Goal: Task Accomplishment & Management: Complete application form

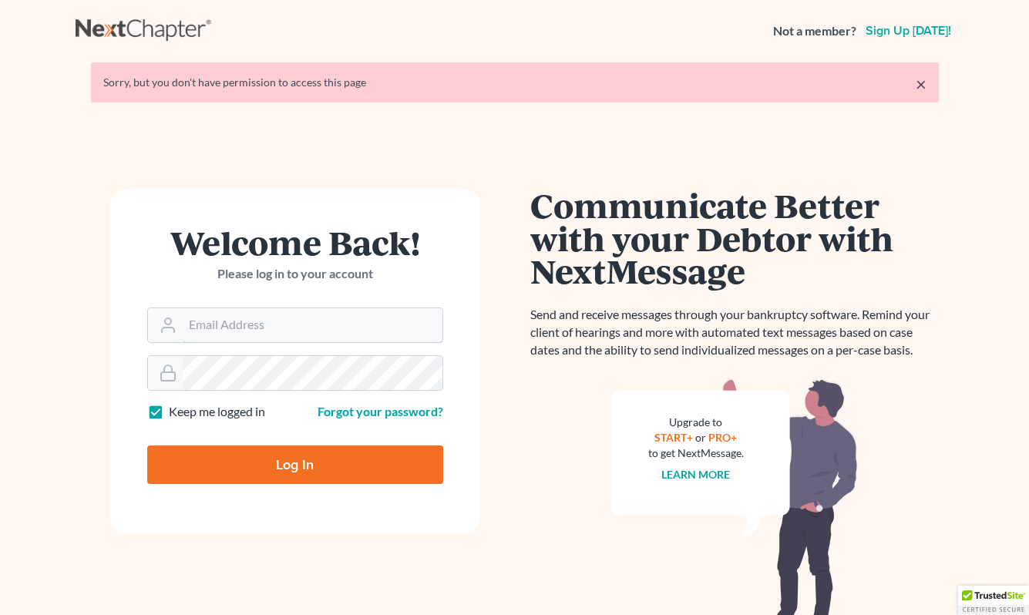
type input "[EMAIL_ADDRESS][DOMAIN_NAME]"
click at [271, 458] on input "Log In" at bounding box center [295, 464] width 296 height 39
type input "Thinking..."
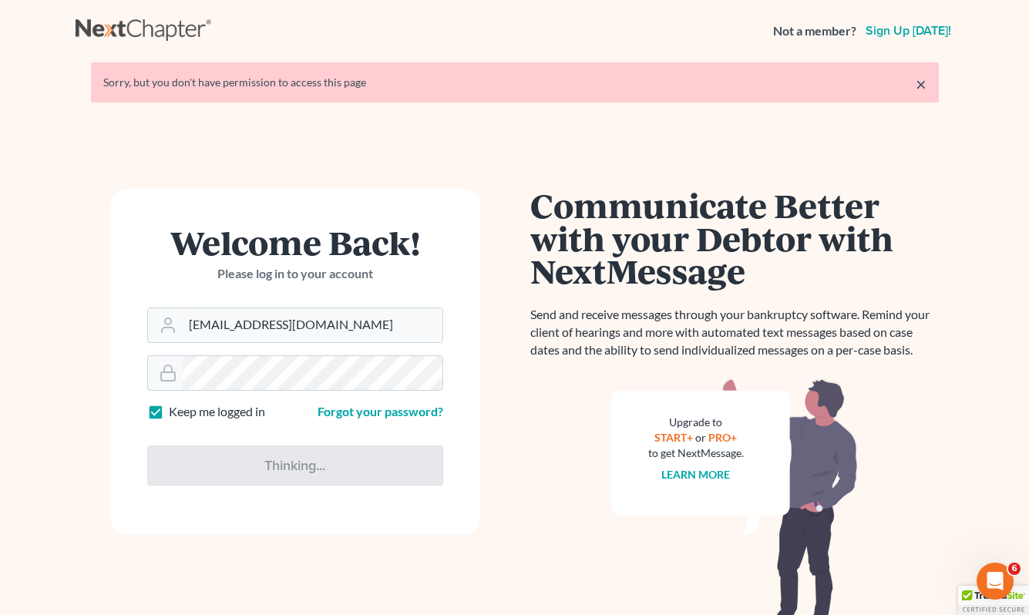
click at [919, 83] on link "×" at bounding box center [921, 84] width 11 height 18
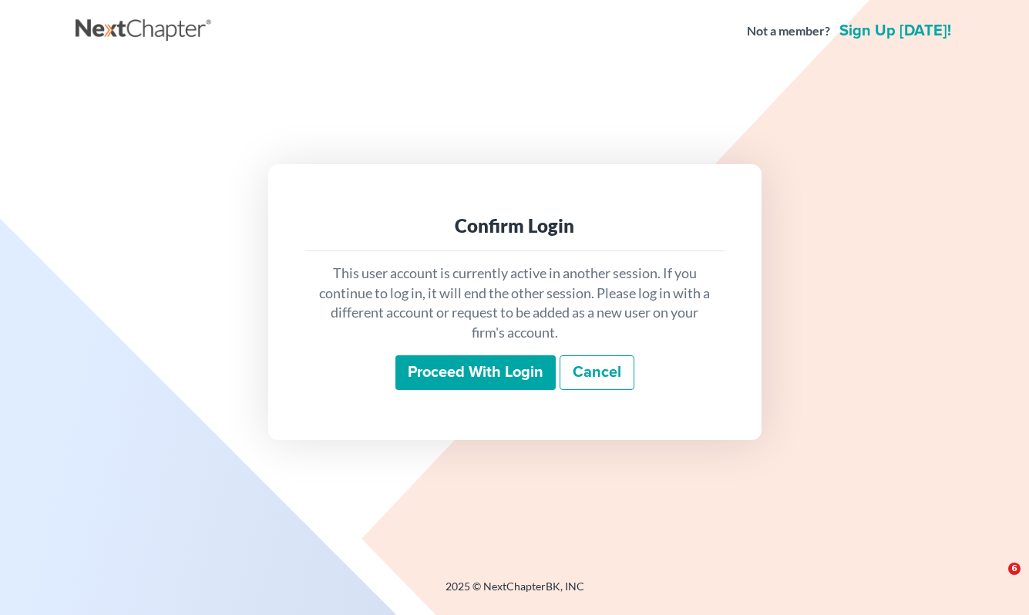
click at [452, 360] on input "Proceed with login" at bounding box center [475, 372] width 160 height 35
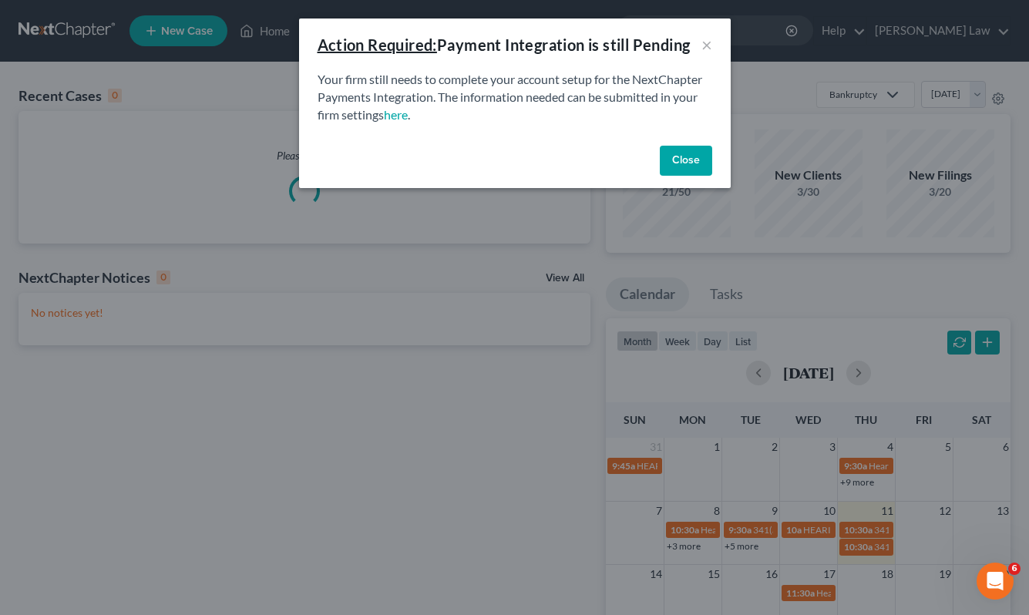
click at [664, 162] on button "Close" at bounding box center [686, 161] width 52 height 31
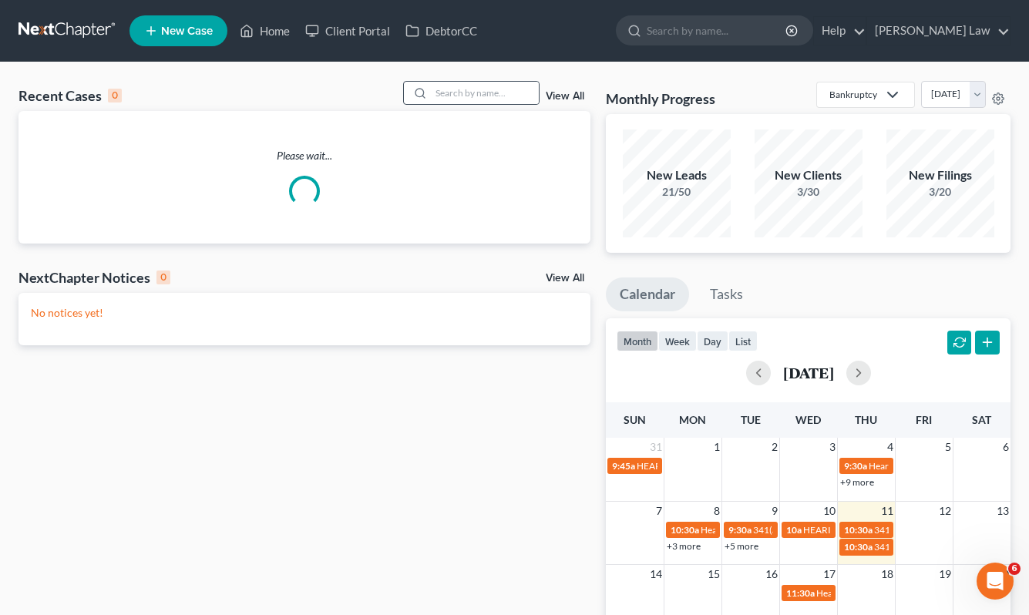
click at [466, 81] on div at bounding box center [471, 93] width 137 height 24
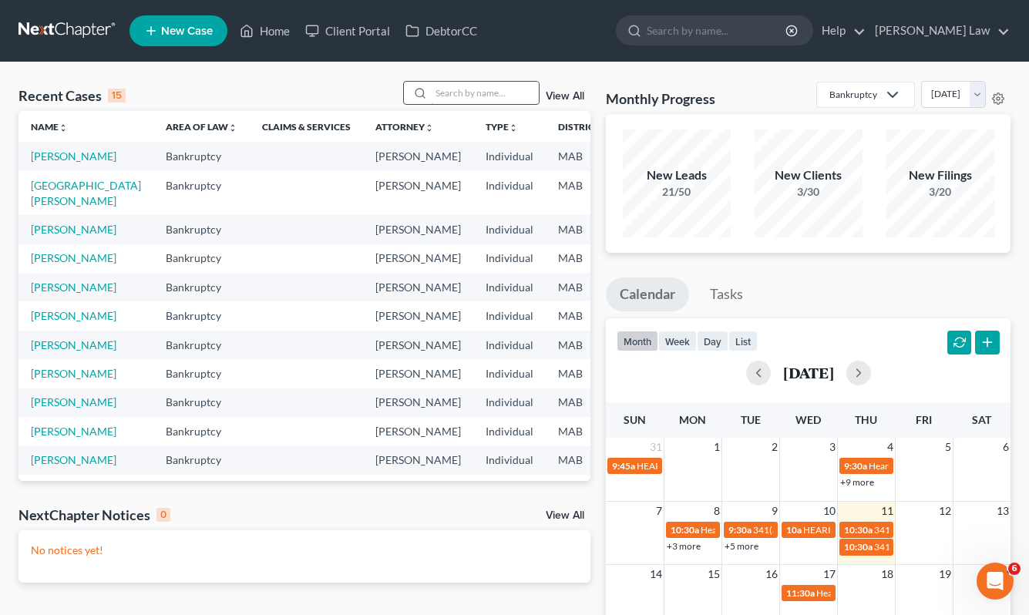
click at [466, 86] on input "search" at bounding box center [485, 93] width 108 height 22
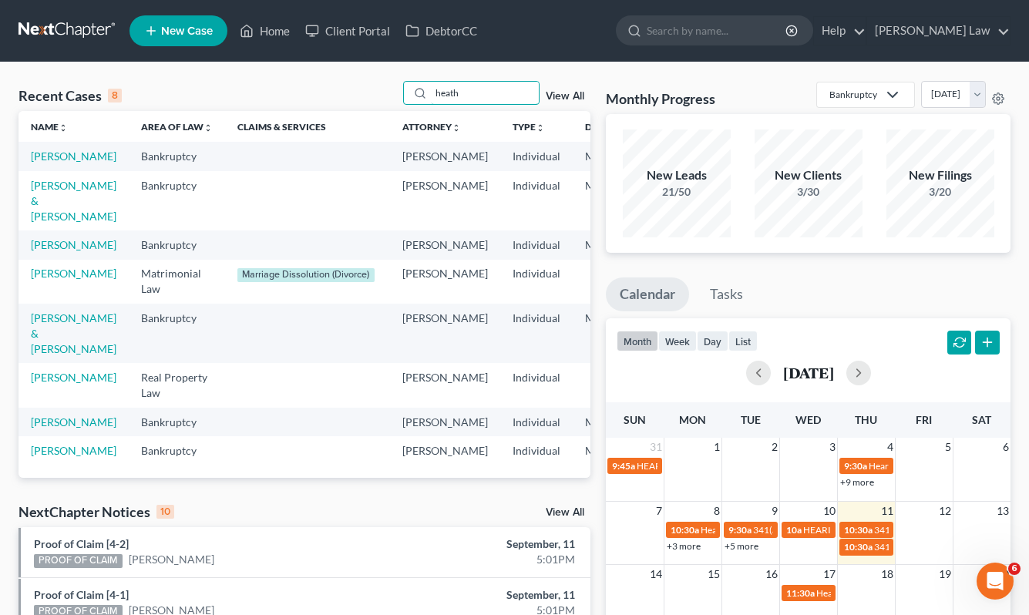
type input "heath"
click at [187, 19] on link "New Case" at bounding box center [178, 30] width 98 height 31
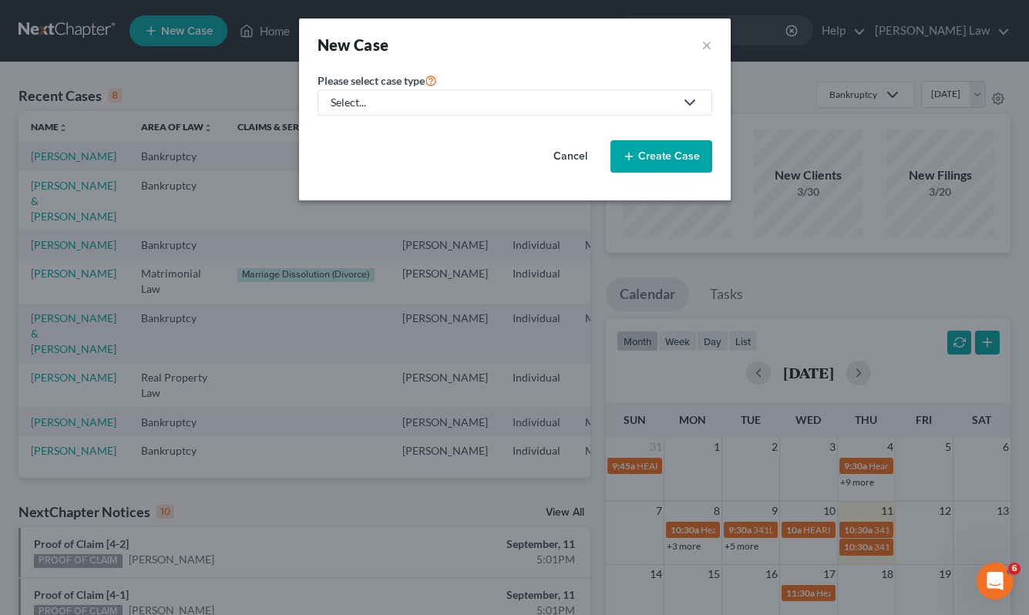
click at [469, 96] on div "Select..." at bounding box center [503, 102] width 344 height 15
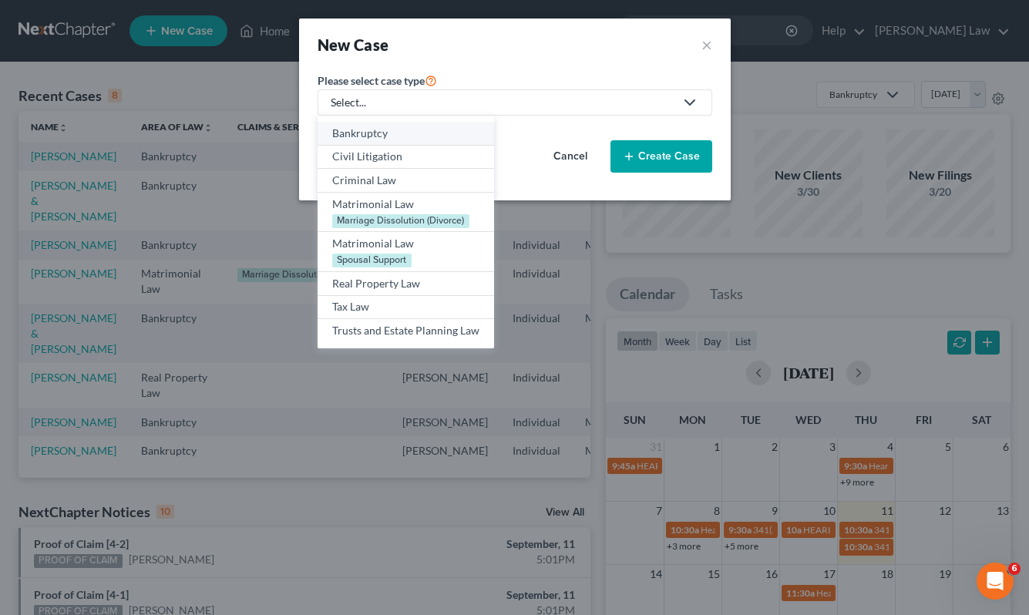
click at [415, 131] on div "Bankruptcy" at bounding box center [405, 133] width 147 height 15
select select "39"
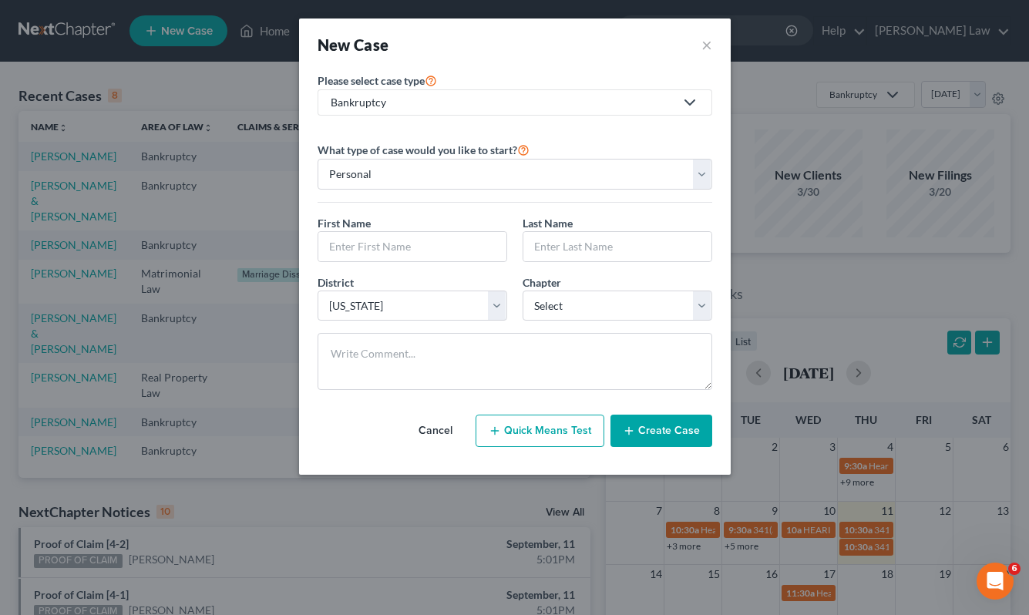
click at [432, 98] on div "Bankruptcy" at bounding box center [503, 102] width 344 height 15
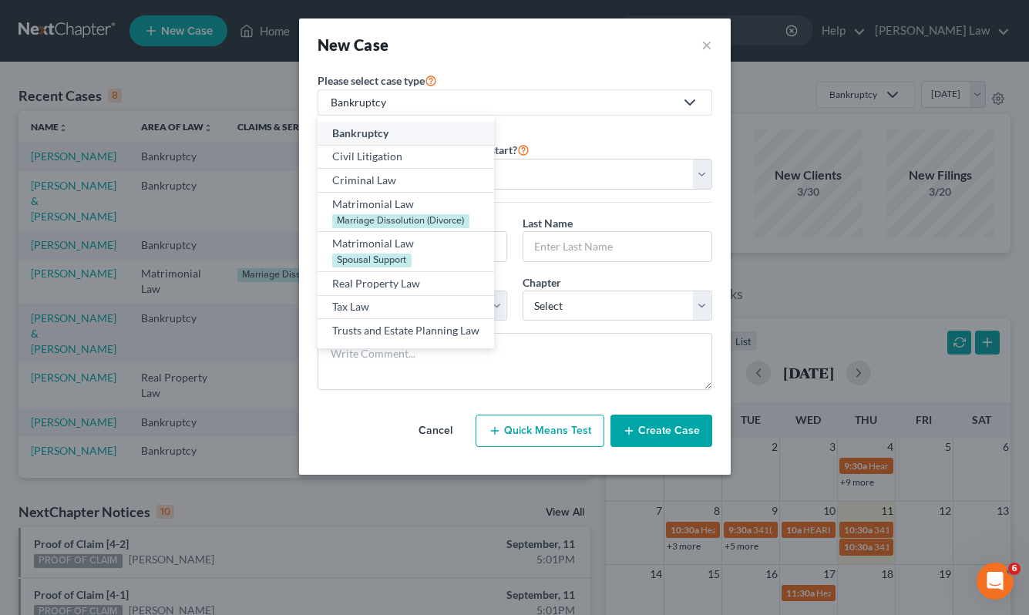
click at [529, 213] on div "What type of case would you like to start? Personal Business First Name * Last …" at bounding box center [515, 271] width 395 height 262
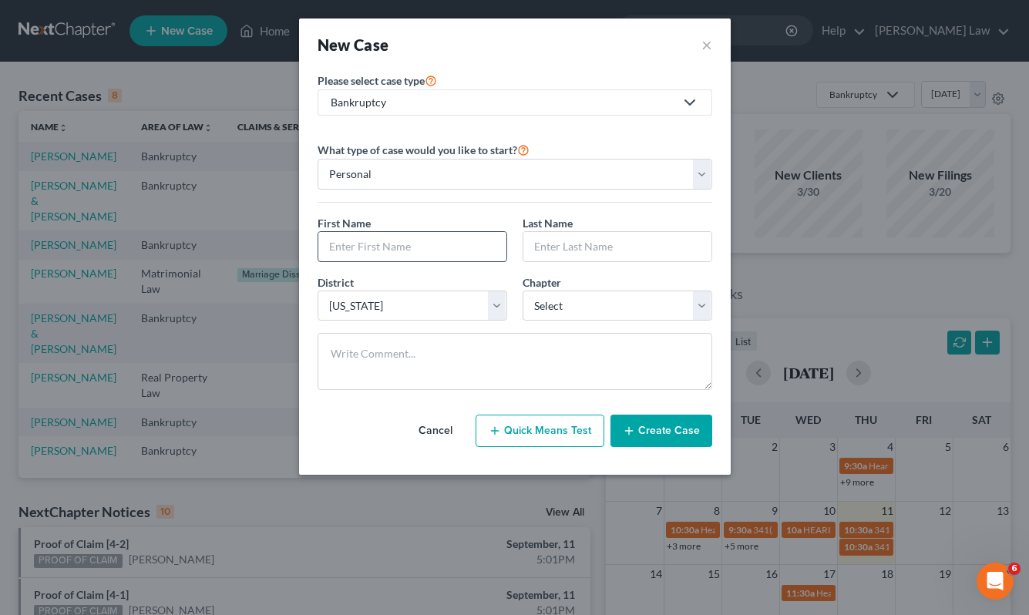
click at [442, 240] on input "text" at bounding box center [412, 246] width 188 height 29
type input "Heather"
click at [569, 253] on input "text" at bounding box center [617, 246] width 188 height 29
paste input "Esancy"
type input "Esancy"
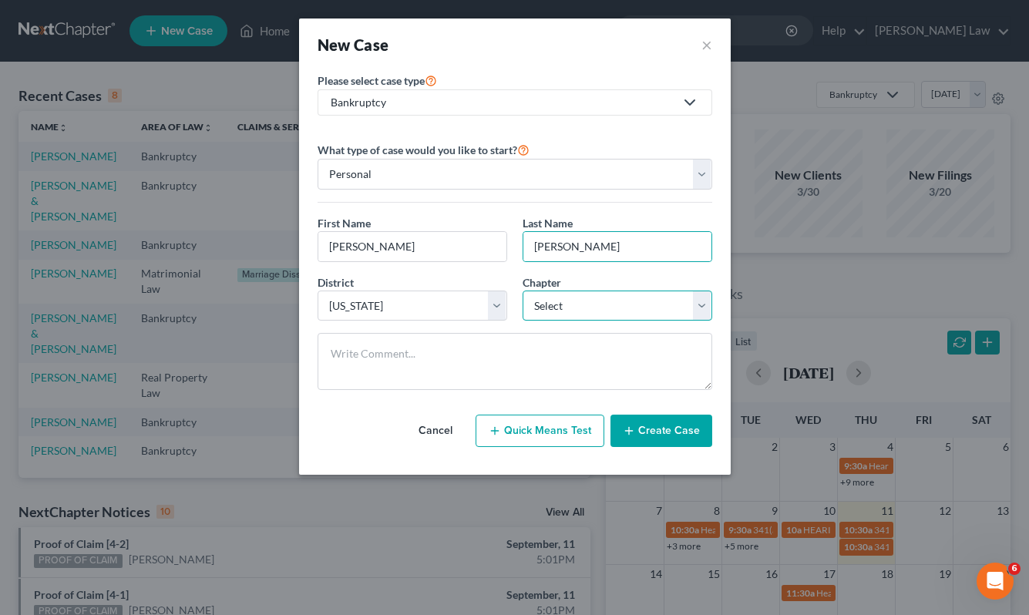
click at [566, 305] on select "Select 7 11 12 13" at bounding box center [618, 306] width 190 height 31
select select "0"
click at [523, 291] on select "Select 7 11 12 13" at bounding box center [618, 306] width 190 height 31
click at [655, 424] on button "Create Case" at bounding box center [661, 431] width 102 height 32
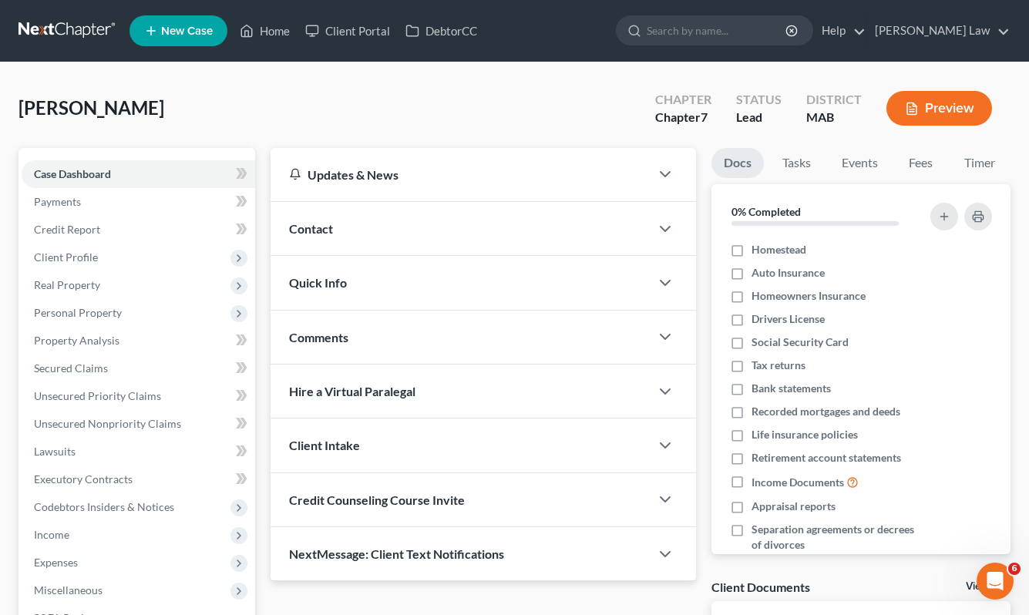
click at [394, 350] on div "Comments" at bounding box center [460, 337] width 379 height 53
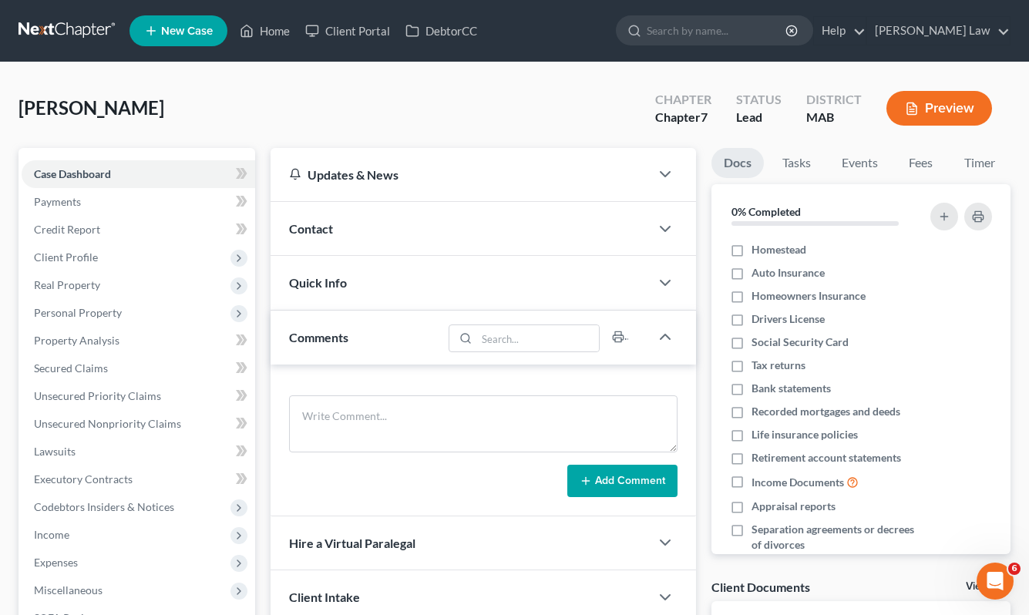
click at [376, 373] on div "Add Comment" at bounding box center [483, 441] width 425 height 152
click at [371, 410] on textarea at bounding box center [483, 423] width 388 height 57
paste textarea "Citizens Bank, N.A v. Heather Esancy Docket No. 2556CV001403 Quincy District Co…"
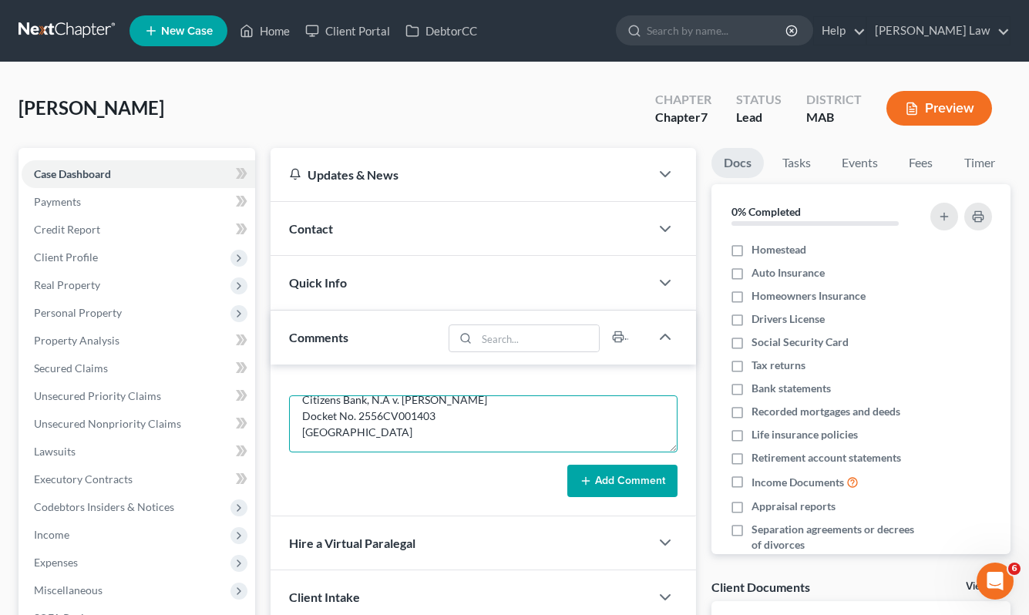
scroll to position [35, 0]
paste textarea "Richard J. Boudreau, Esq. Stillman Law Office 10 New England Business Center Dr…"
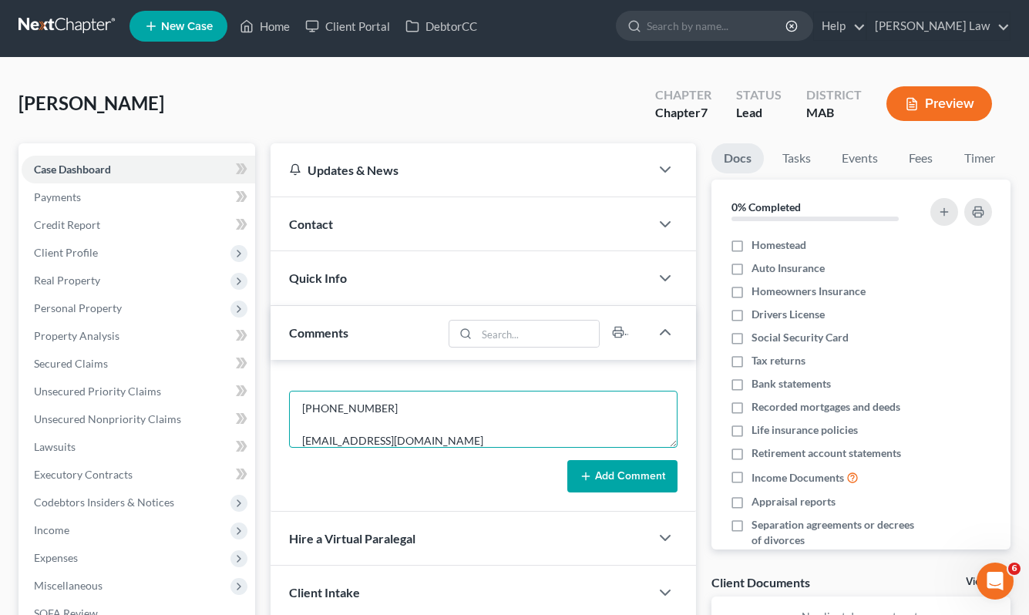
click at [361, 422] on textarea "Citizens Bank, N.A v. Heather Esancy Docket No. 2556CV001403 Quincy District Co…" at bounding box center [483, 419] width 388 height 57
click at [349, 405] on textarea "Citizens Bank, N.A v. Heather Esancy Docket No. 2556CV001403 Quincy District Co…" at bounding box center [483, 419] width 388 height 57
click at [387, 394] on textarea "Citizens Bank, N.A v. Heather Esancy Docket No. 2556CV001403 Quincy District Co…" at bounding box center [483, 419] width 388 height 57
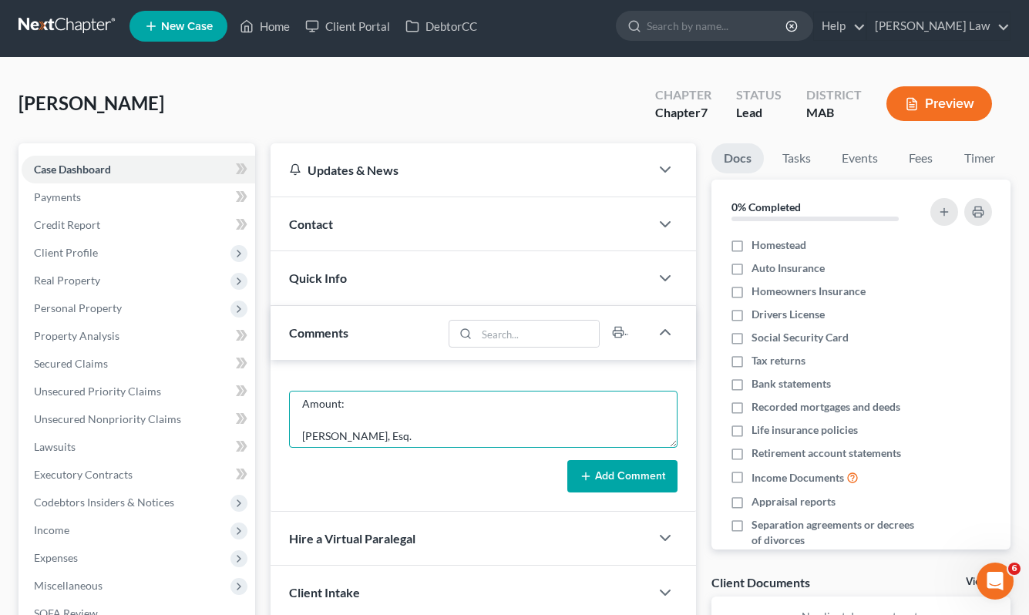
click at [375, 395] on textarea "Citizens Bank, N.A v. Heather Esancy Docket No. 2556CV001403 Quincy District Co…" at bounding box center [483, 419] width 388 height 57
paste textarea "$43,059.95"
type textarea "Citizens Bank, N.A v. Heather Esancy Docket No. 2556CV001403 Quincy District Co…"
click at [583, 471] on icon at bounding box center [586, 476] width 12 height 12
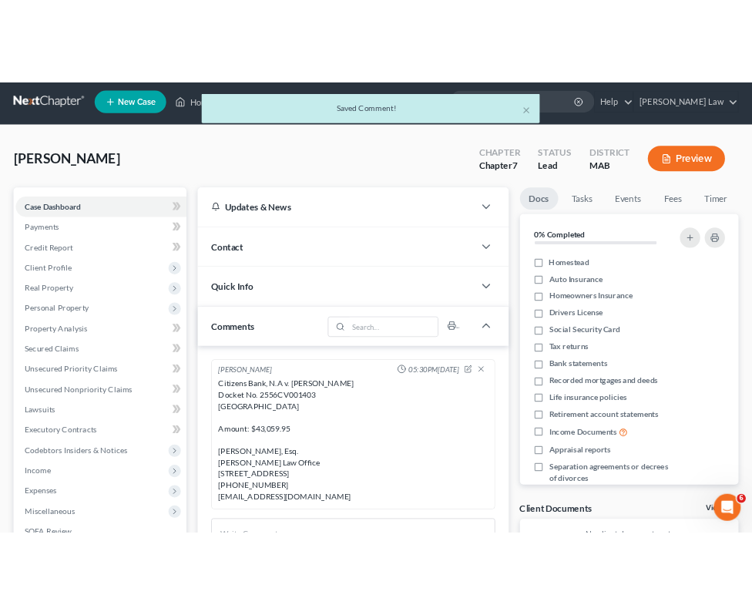
scroll to position [0, 0]
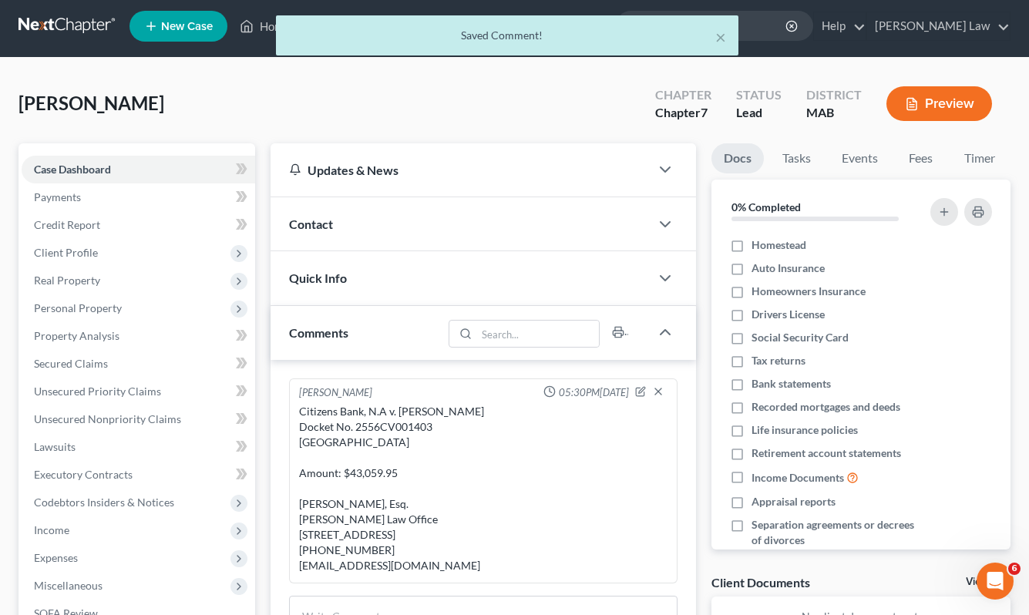
drag, startPoint x: 297, startPoint y: 505, endPoint x: 435, endPoint y: 562, distance: 150.0
click at [435, 562] on div "Citizens Bank, N.A v. Heather Esancy Docket No. 2556CV001403 Quincy District Co…" at bounding box center [483, 489] width 375 height 176
copy div "Richard J. Boudreau, Esq. Stillman Law Office 10 New England Business Center Dr…"
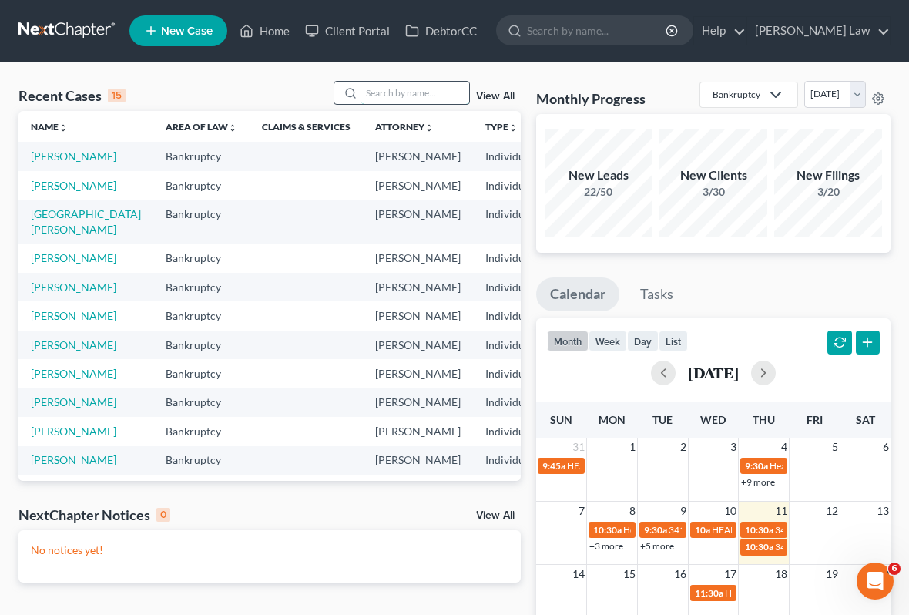
click at [383, 90] on input "search" at bounding box center [415, 93] width 108 height 22
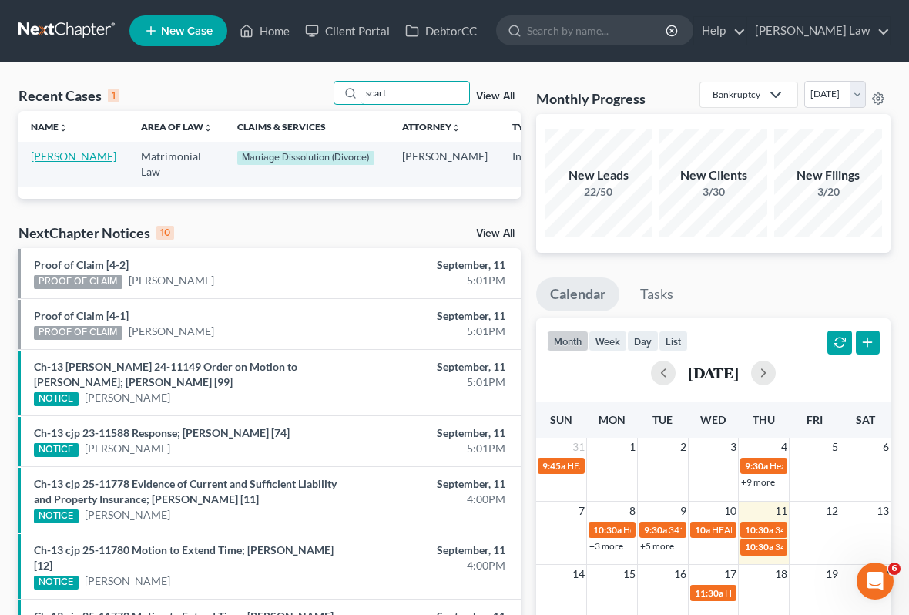
type input "scart"
click at [52, 163] on link "[PERSON_NAME]" at bounding box center [74, 156] width 86 height 13
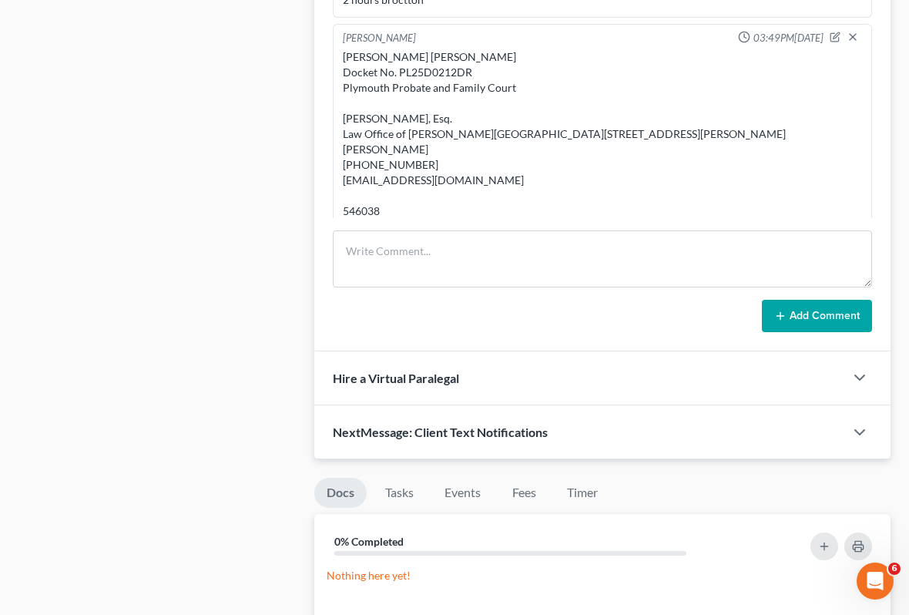
scroll to position [301, 0]
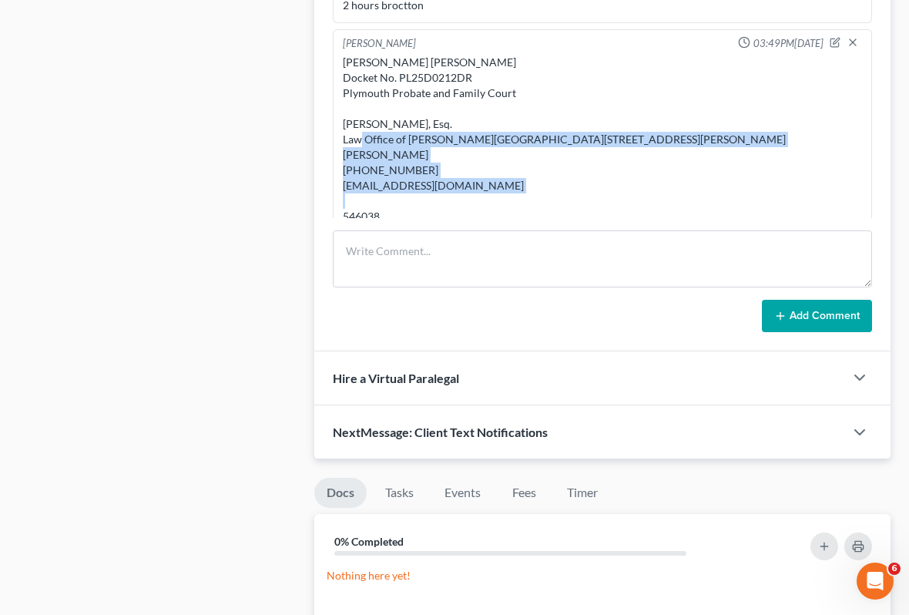
drag, startPoint x: 341, startPoint y: 109, endPoint x: 484, endPoint y: 198, distance: 167.9
click at [484, 198] on div "[PERSON_NAME] [PERSON_NAME] Docket No. PL25D0212DR Plymouth Probate and Family …" at bounding box center [603, 140] width 526 height 176
copy div "[PERSON_NAME], Esq. Law Office of [PERSON_NAME][GEOGRAPHIC_DATA][STREET_ADDRESS…"
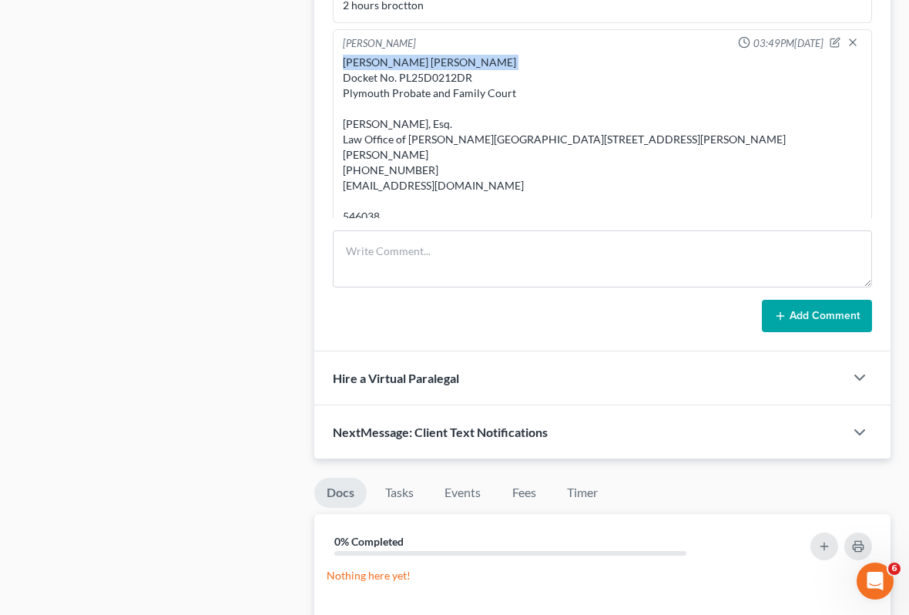
drag, startPoint x: 344, startPoint y: 45, endPoint x: 474, endPoint y: 47, distance: 130.3
click at [474, 55] on div "[PERSON_NAME] [PERSON_NAME] Docket No. PL25D0212DR Plymouth Probate and Family …" at bounding box center [602, 140] width 519 height 170
copy div "[PERSON_NAME]"
drag, startPoint x: 599, startPoint y: 35, endPoint x: 492, endPoint y: 35, distance: 107.1
click at [492, 52] on div "[PERSON_NAME] [PERSON_NAME] Docket No. PL25D0212DR Plymouth Probate and Family …" at bounding box center [603, 140] width 526 height 176
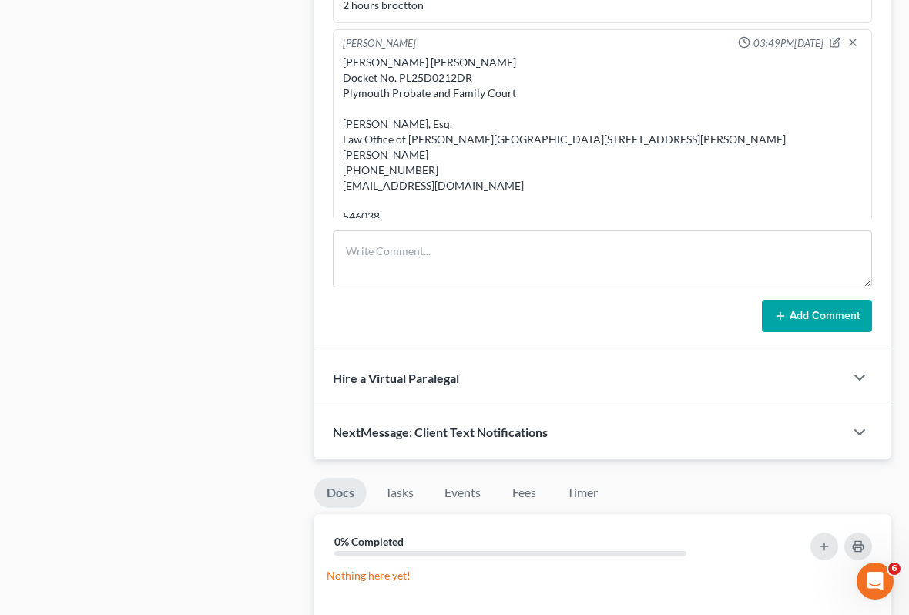
drag, startPoint x: 593, startPoint y: 54, endPoint x: 503, endPoint y: 54, distance: 90.2
click at [503, 55] on div "[PERSON_NAME] [PERSON_NAME] Docket No. PL25D0212DR Plymouth Probate and Family …" at bounding box center [602, 140] width 519 height 170
drag, startPoint x: 485, startPoint y: 49, endPoint x: 593, endPoint y: 49, distance: 108.7
click at [593, 55] on div "[PERSON_NAME] [PERSON_NAME] Docket No. PL25D0212DR Plymouth Probate and Family …" at bounding box center [602, 140] width 519 height 170
copy div "[PERSON_NAME]"
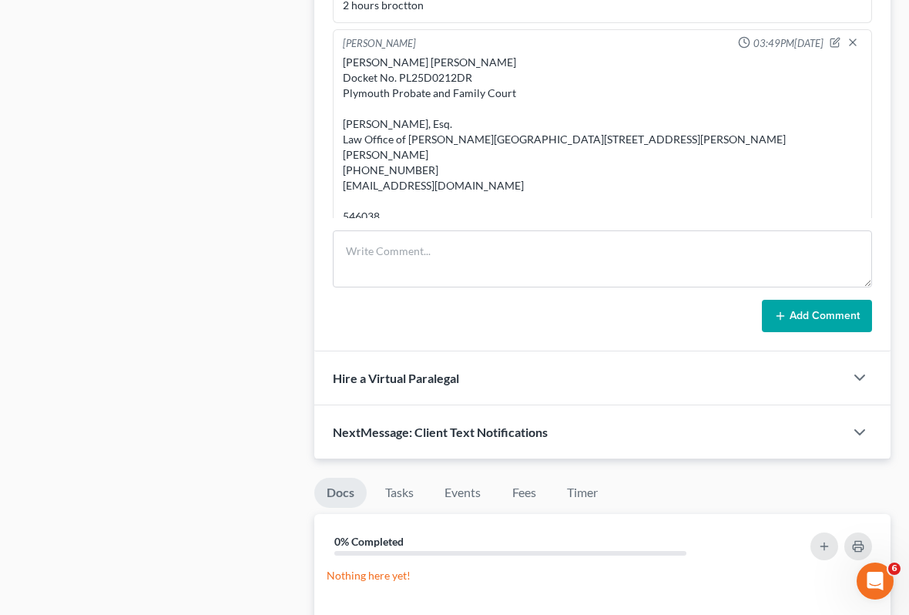
click at [425, 62] on div "[PERSON_NAME] [PERSON_NAME] Docket No. PL25D0212DR Plymouth Probate and Family …" at bounding box center [602, 140] width 519 height 170
copy div "PL25D0212DR"
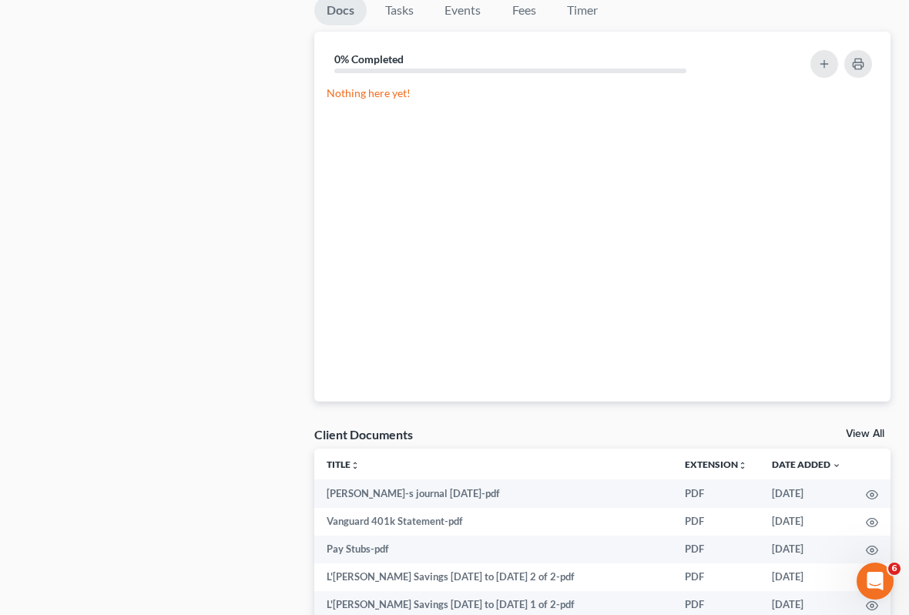
scroll to position [1078, 0]
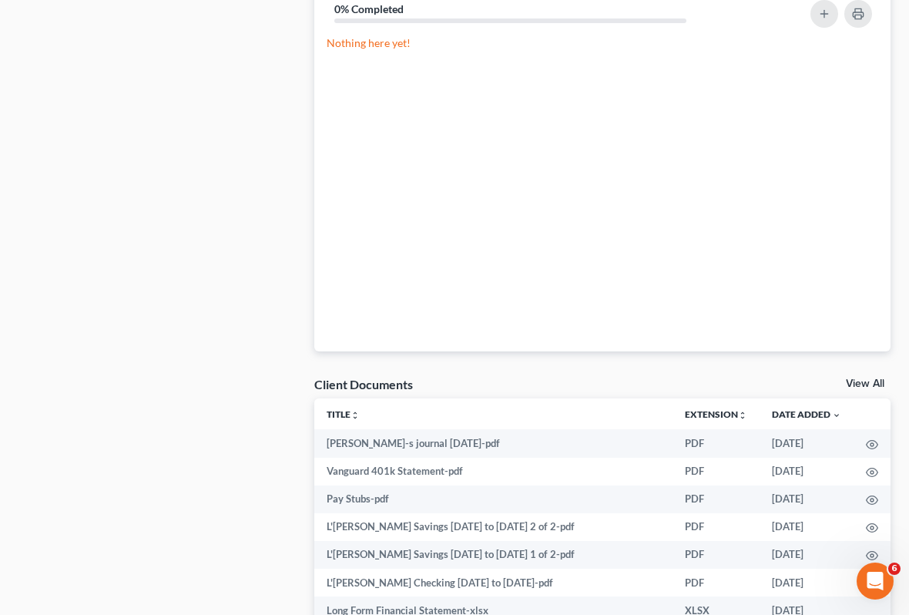
click at [874, 385] on link "View All" at bounding box center [865, 383] width 39 height 11
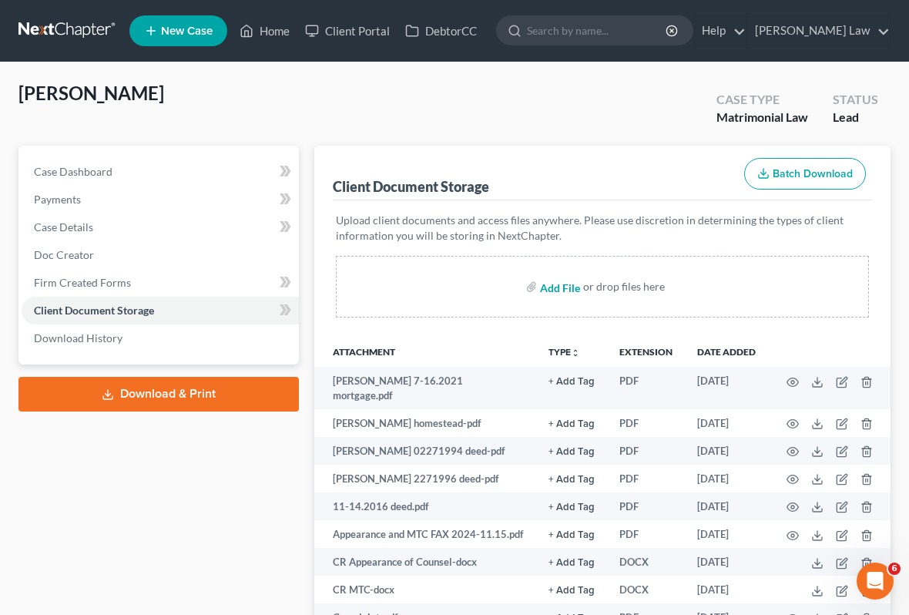
click at [559, 288] on input "file" at bounding box center [558, 287] width 37 height 28
type input "C:\fakepath\DR Assented to MTC.docx"
